Goal: Task Accomplishment & Management: Use online tool/utility

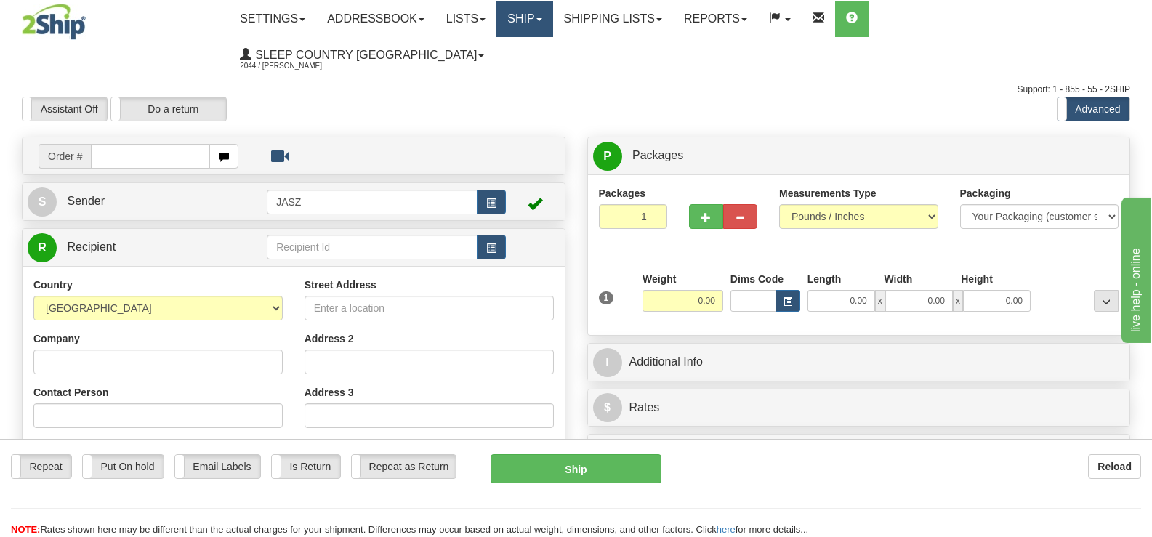
click at [552, 19] on link "Ship" at bounding box center [524, 19] width 56 height 36
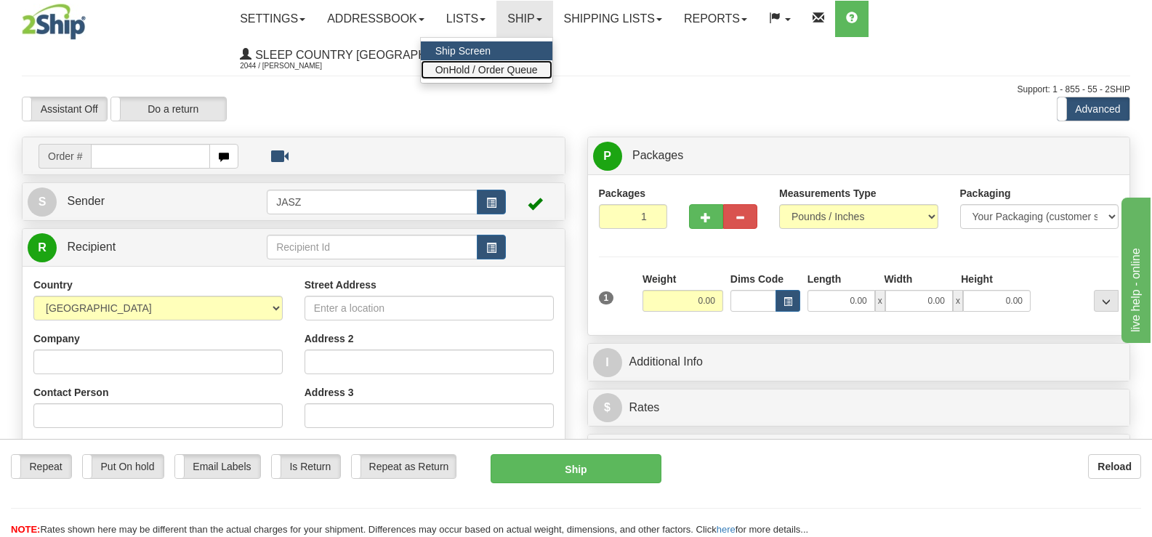
click at [538, 70] on span "OnHold / Order Queue" at bounding box center [486, 70] width 102 height 12
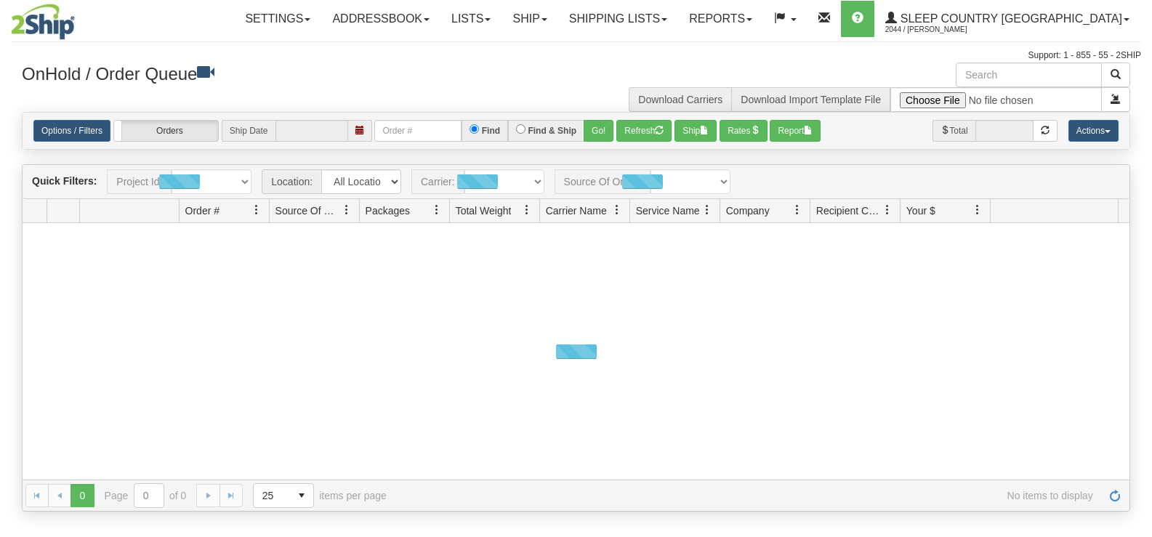
type input "[DATE]"
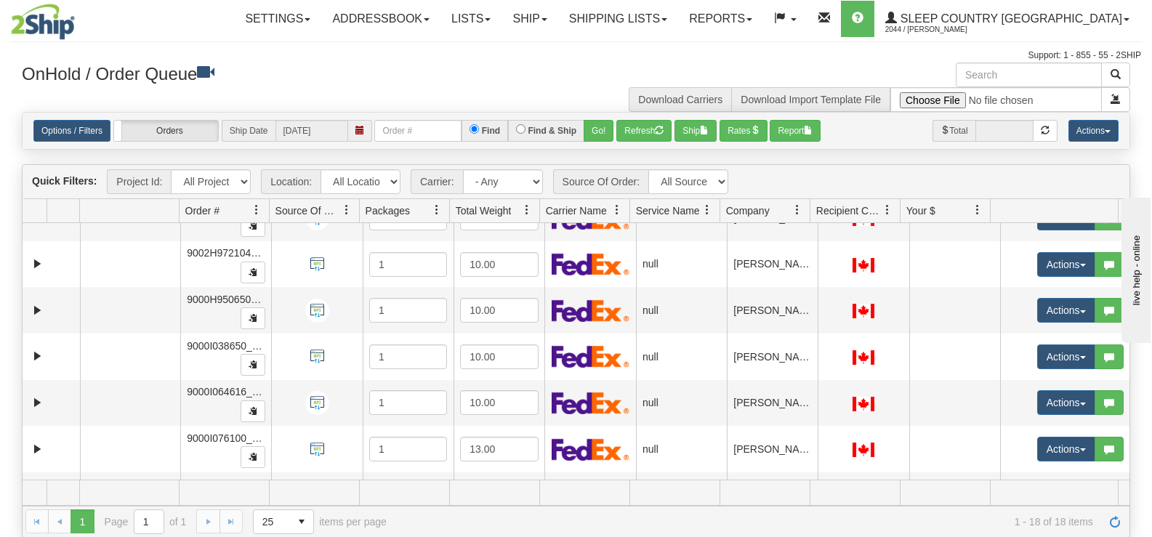
scroll to position [336, 0]
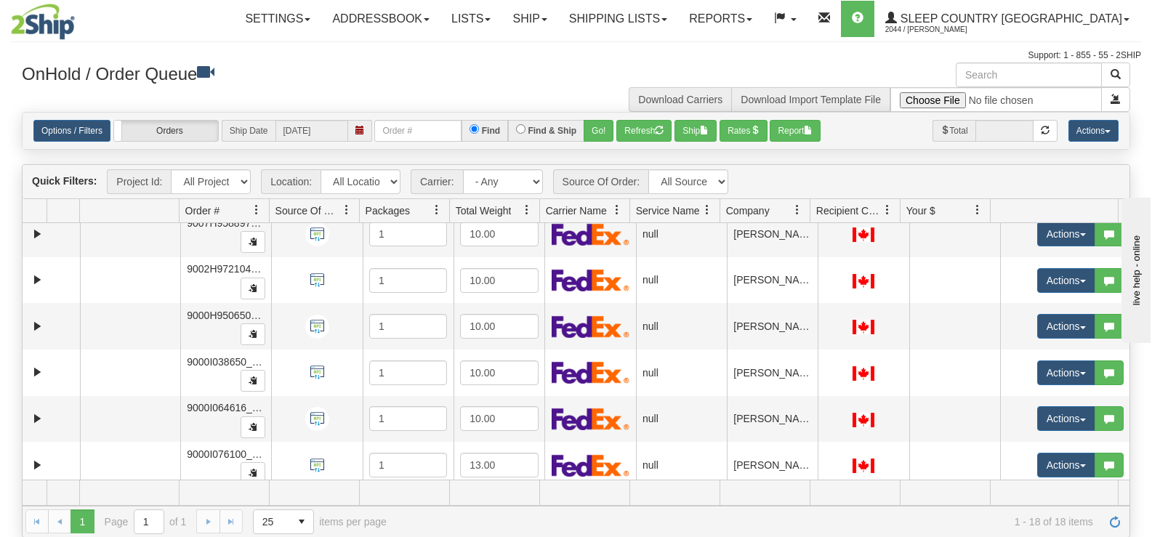
drag, startPoint x: 1138, startPoint y: 354, endPoint x: 1154, endPoint y: 361, distance: 18.0
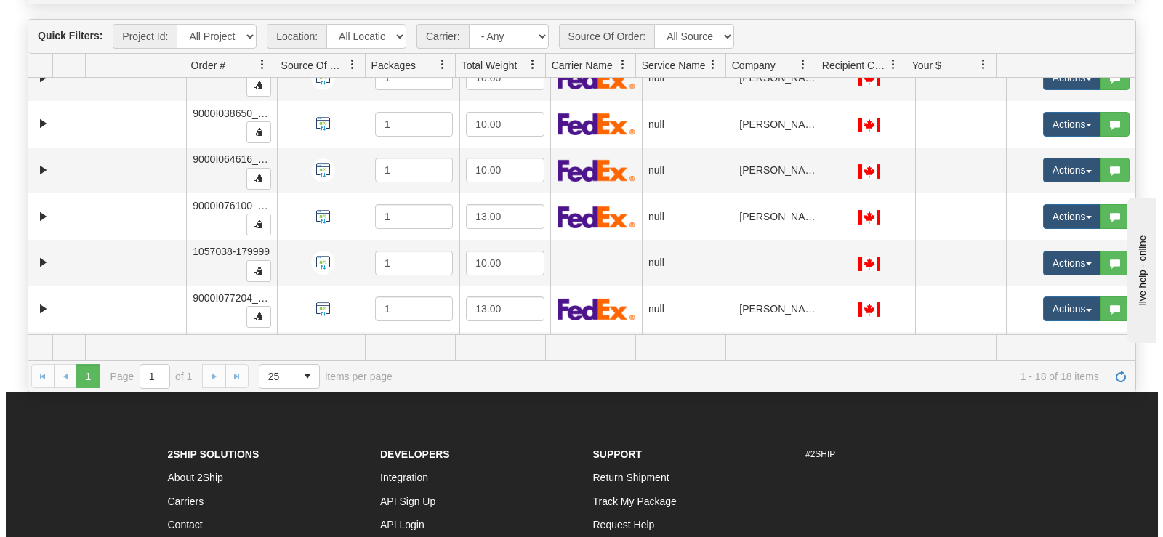
scroll to position [536, 0]
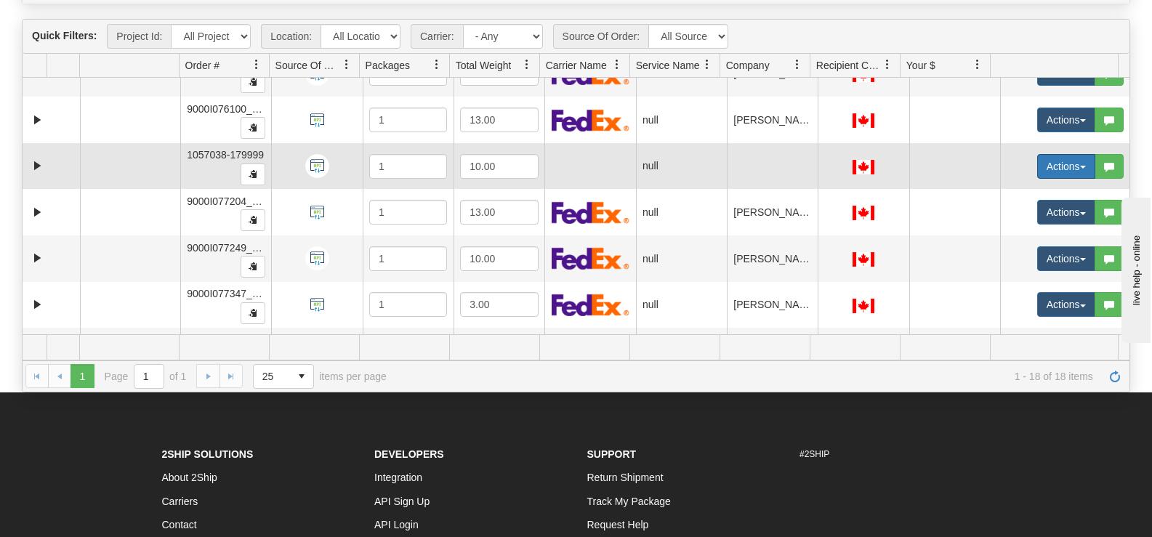
click at [1056, 161] on button "Actions" at bounding box center [1066, 166] width 58 height 25
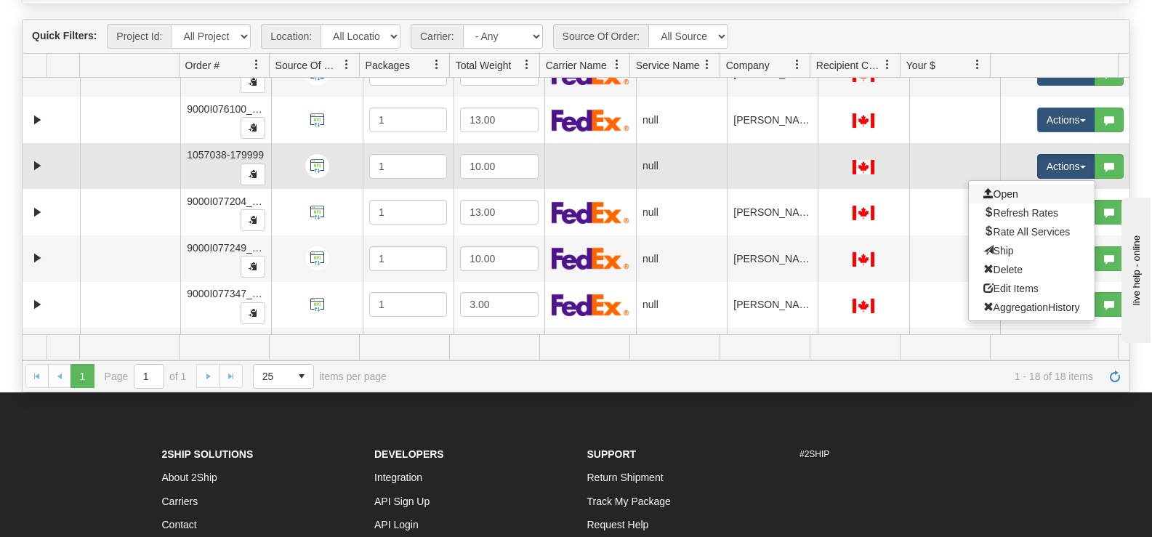
click at [1013, 196] on link "Open" at bounding box center [1032, 194] width 126 height 19
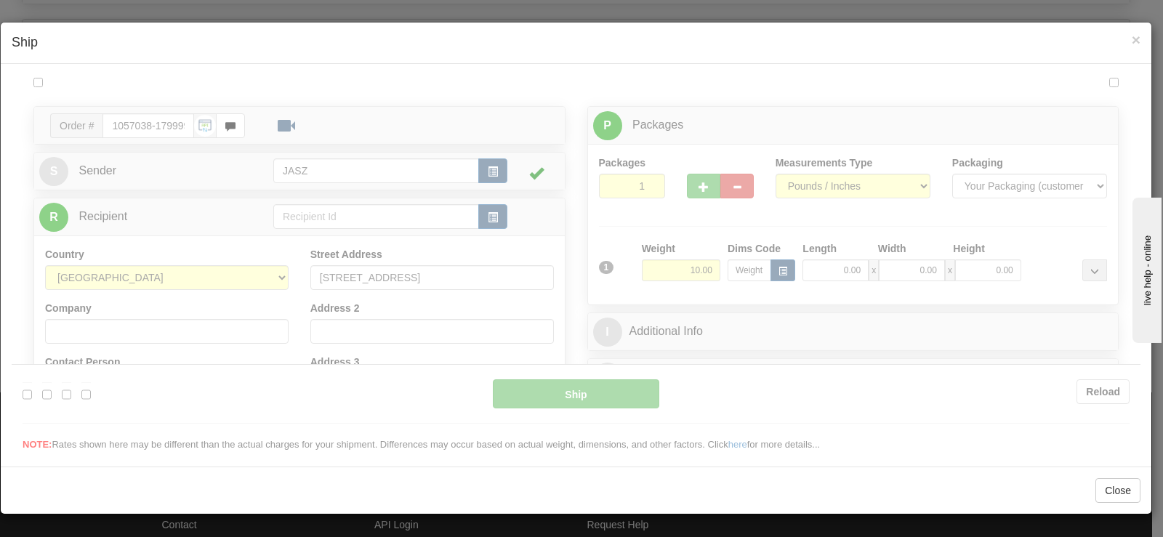
scroll to position [0, 0]
type input "10:14"
type input "16:00"
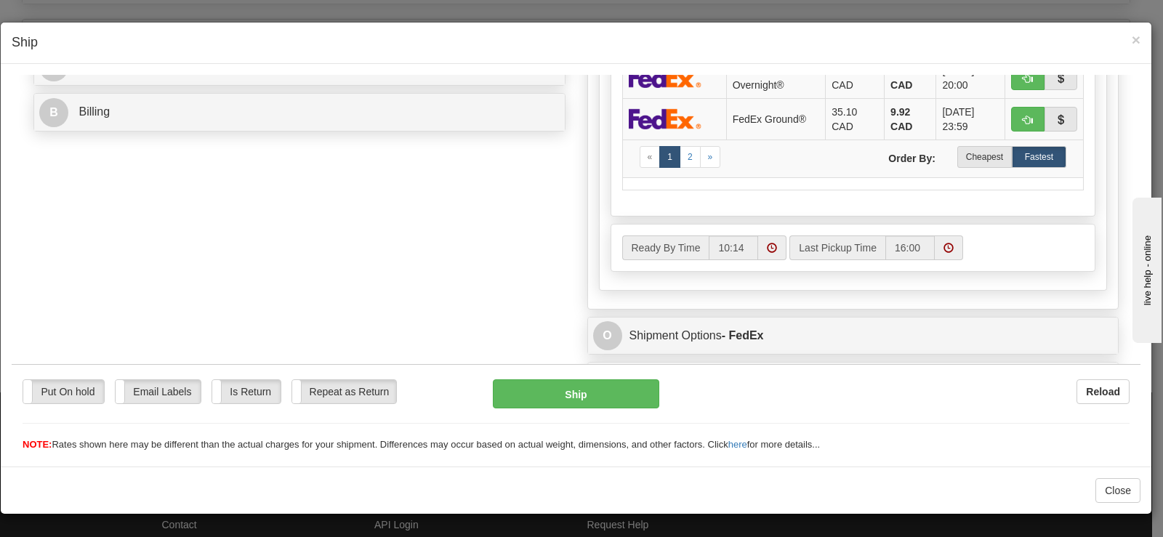
scroll to position [541, 0]
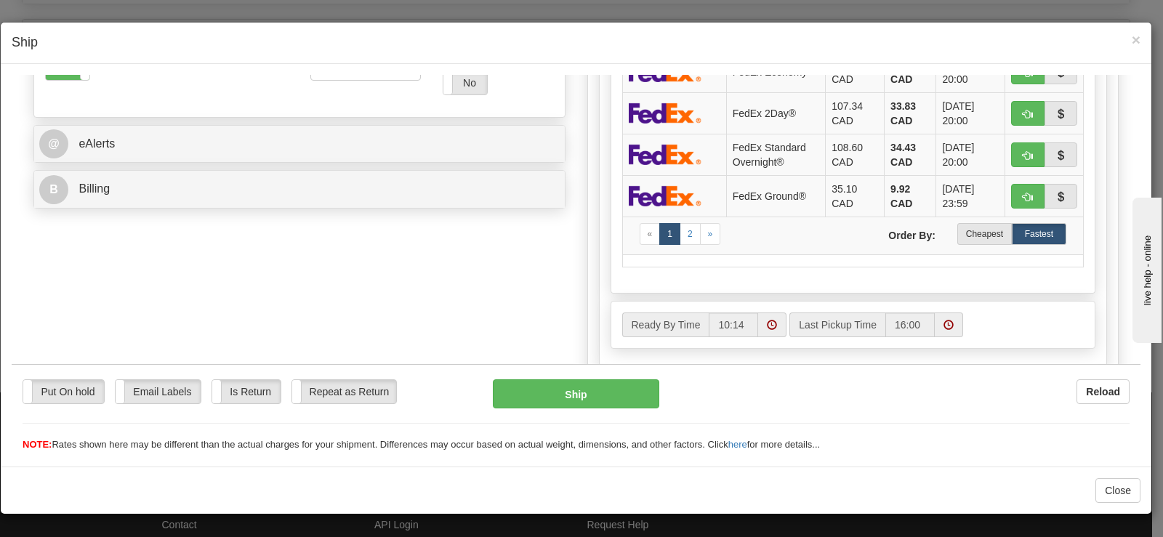
drag, startPoint x: 1162, startPoint y: 339, endPoint x: 1198, endPoint y: 333, distance: 36.8
click at [981, 232] on label "Cheapest" at bounding box center [984, 233] width 55 height 22
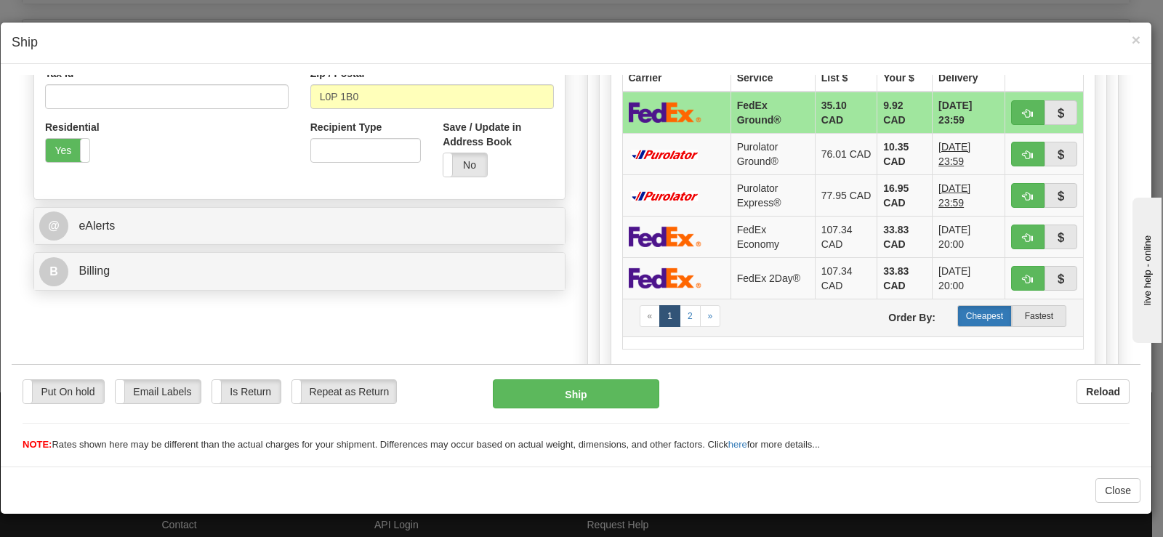
scroll to position [395, 0]
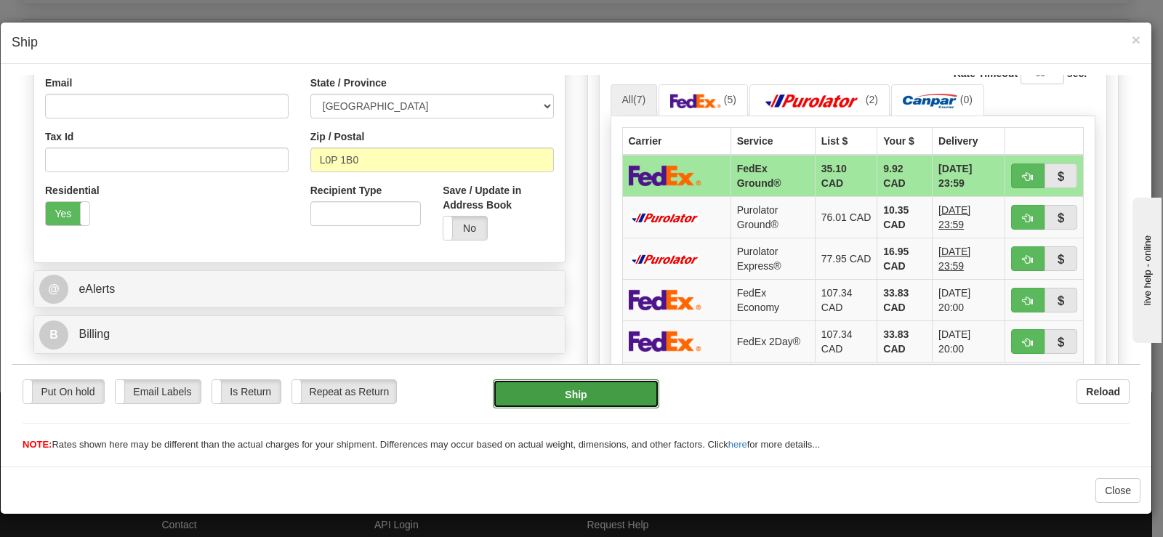
click at [534, 390] on button "Ship" at bounding box center [576, 393] width 166 height 29
type input "92"
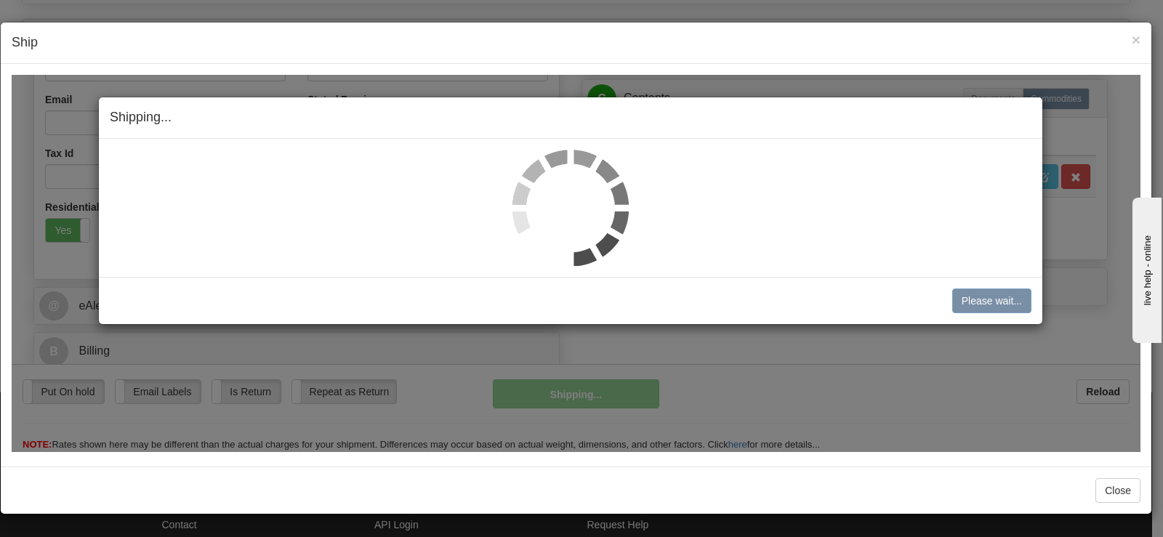
scroll to position [379, 0]
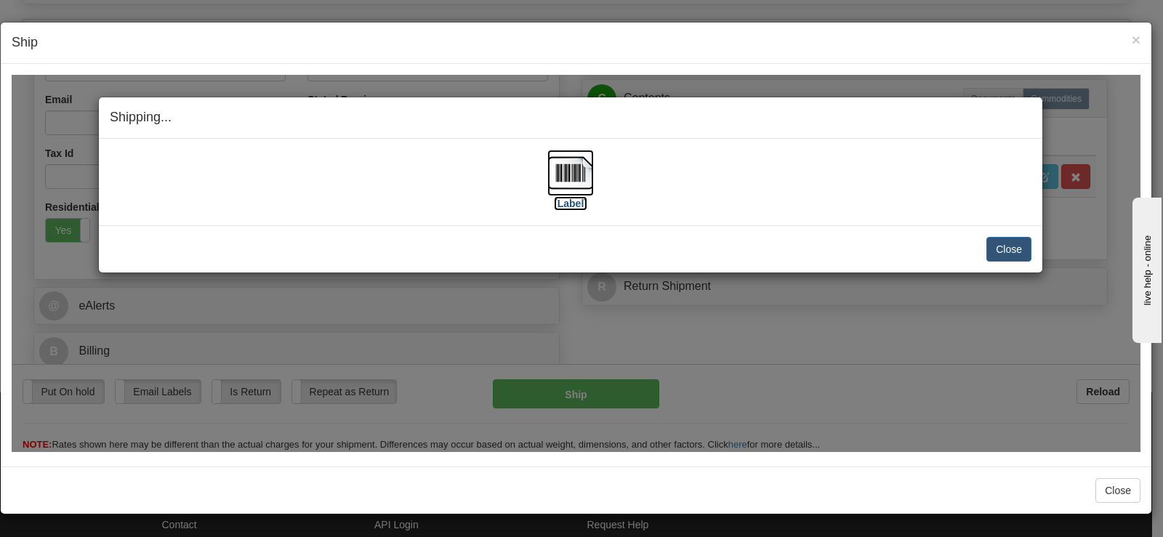
click at [567, 174] on img at bounding box center [570, 172] width 47 height 47
click at [1033, 239] on div "Close [PERSON_NAME] Shipment and Quit Pickup Quit Pickup ONLY" at bounding box center [571, 248] width 944 height 47
click at [1021, 240] on button "Close" at bounding box center [1008, 248] width 45 height 25
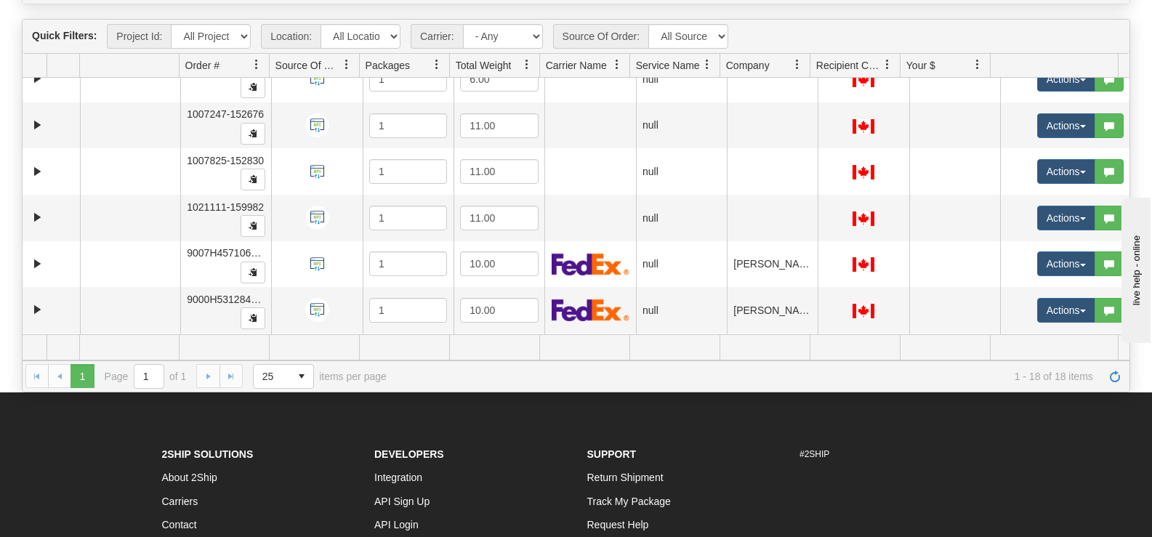
scroll to position [0, 0]
